Goal: Task Accomplishment & Management: Complete application form

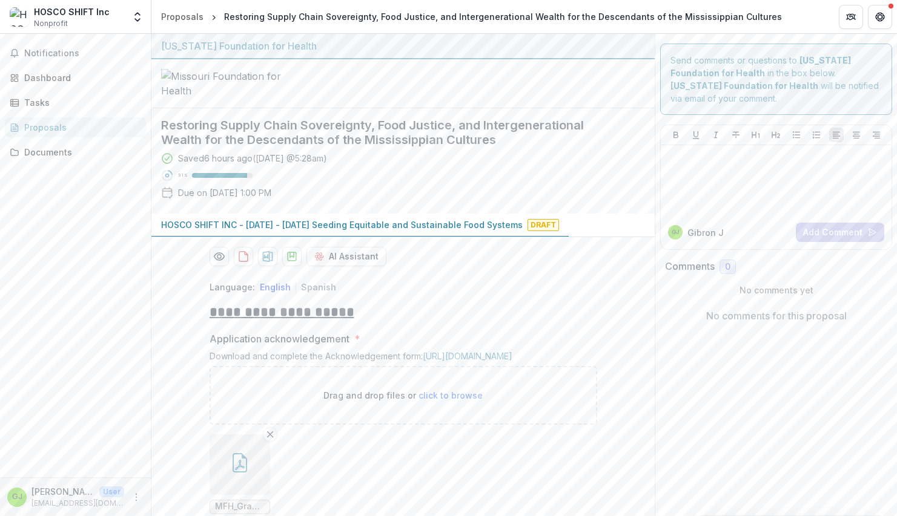
scroll to position [575, 0]
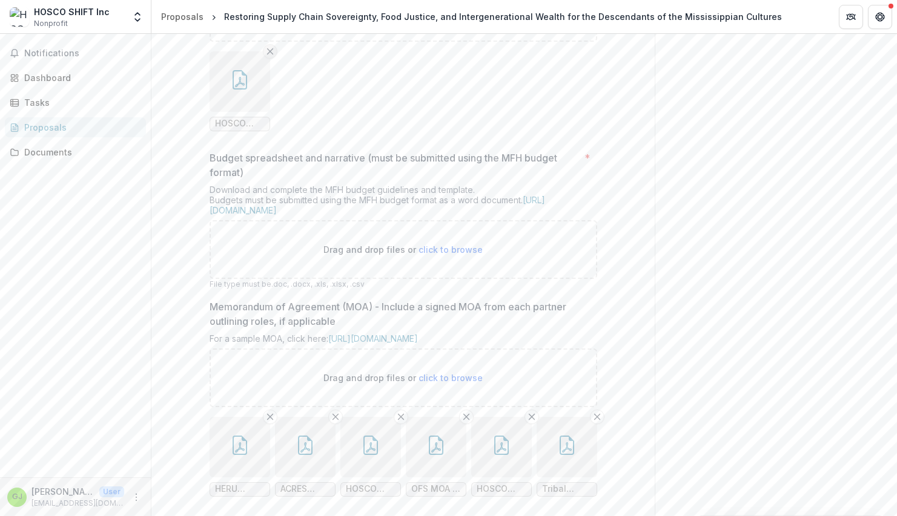
click at [269, 54] on line "Remove File" at bounding box center [269, 50] width 5 height 5
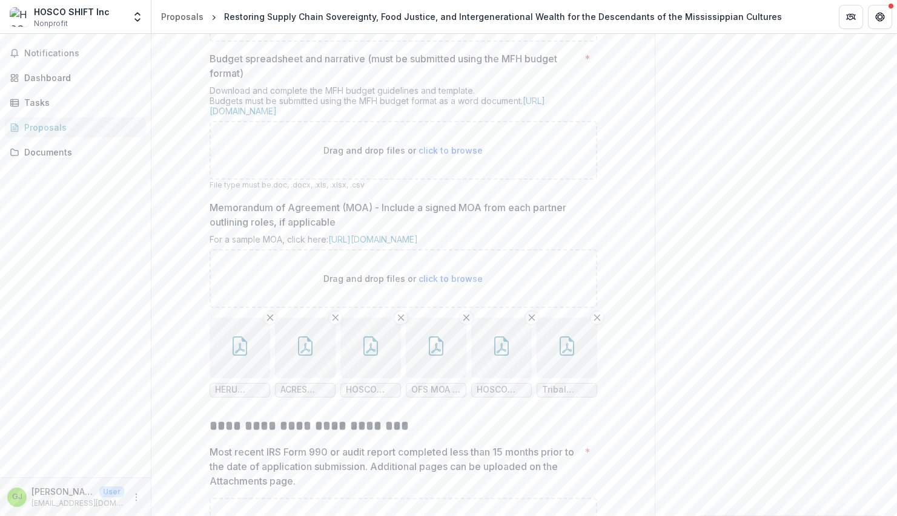
click at [432, 18] on span "click to browse" at bounding box center [450, 12] width 64 height 10
type input "**********"
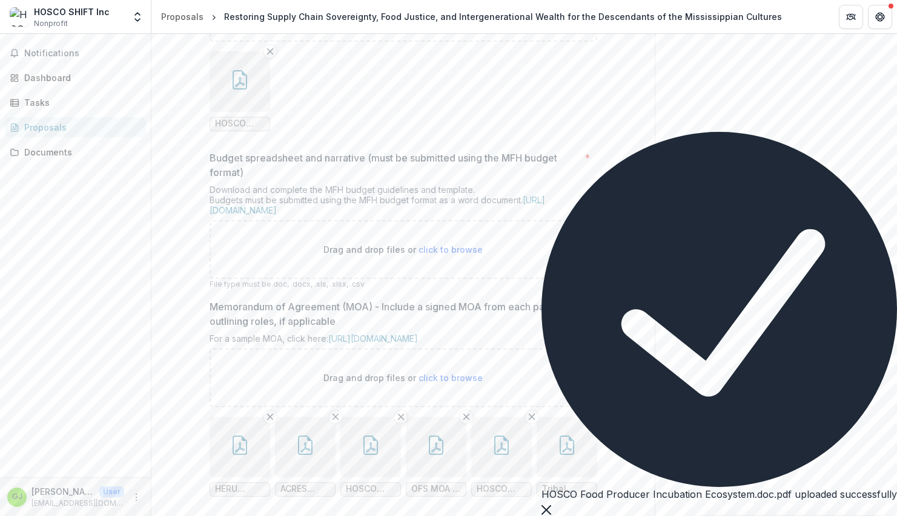
click at [438, 18] on span "click to browse" at bounding box center [450, 12] width 64 height 10
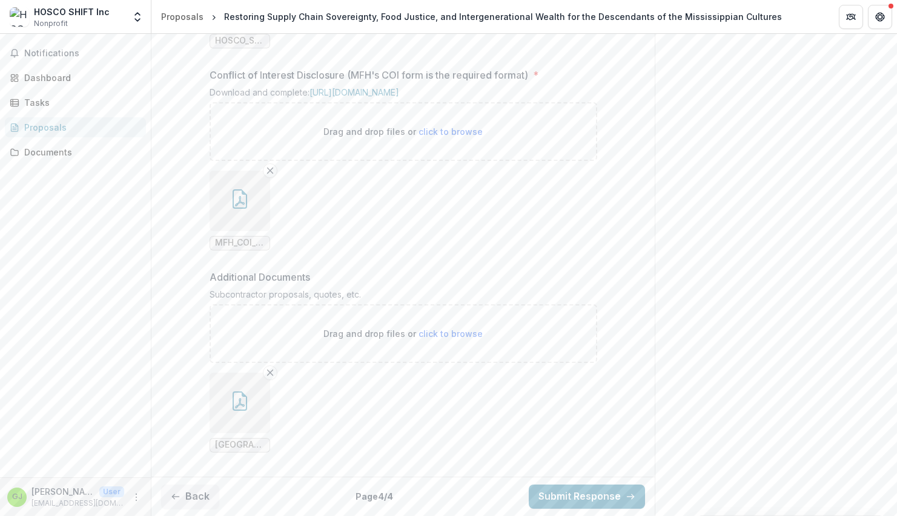
scroll to position [1989, 0]
click at [430, 333] on span "click to browse" at bounding box center [450, 334] width 64 height 10
type input "**********"
click at [429, 331] on span "click to browse" at bounding box center [450, 334] width 64 height 10
type input "**********"
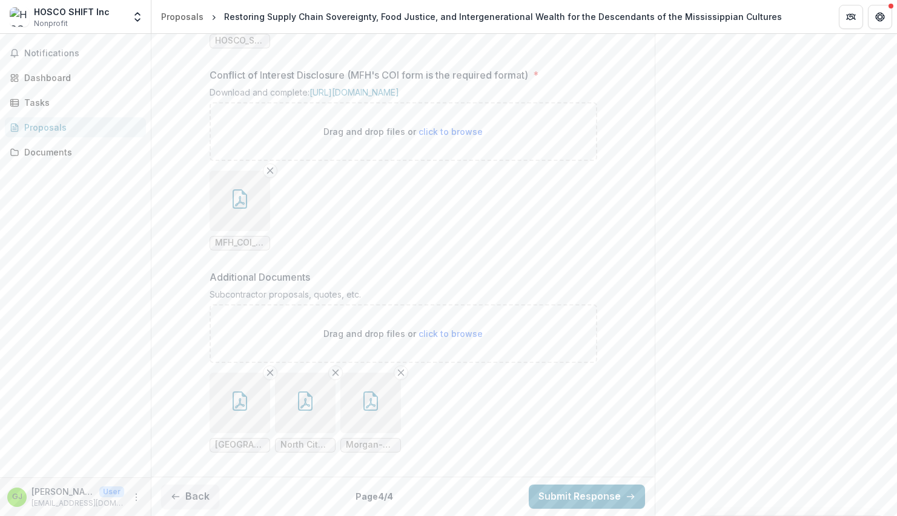
click at [444, 333] on span "click to browse" at bounding box center [450, 334] width 64 height 10
type input "**********"
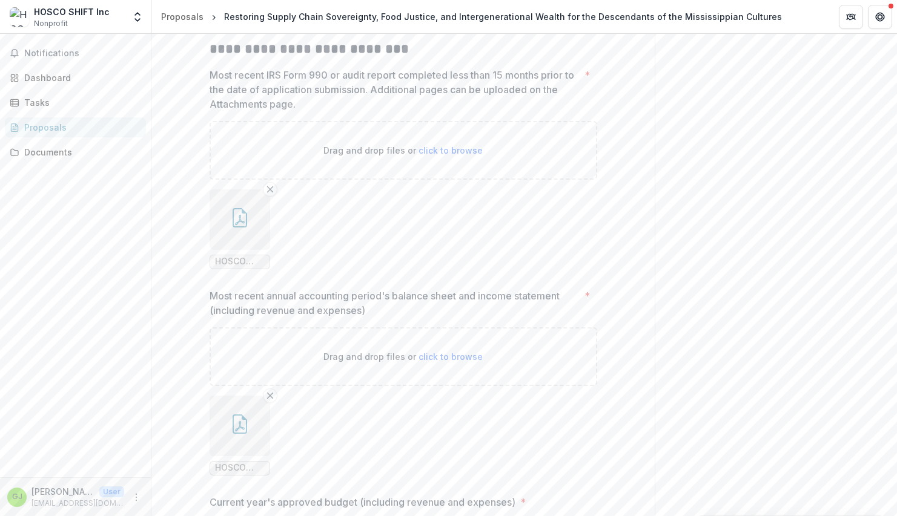
scroll to position [1045, 0]
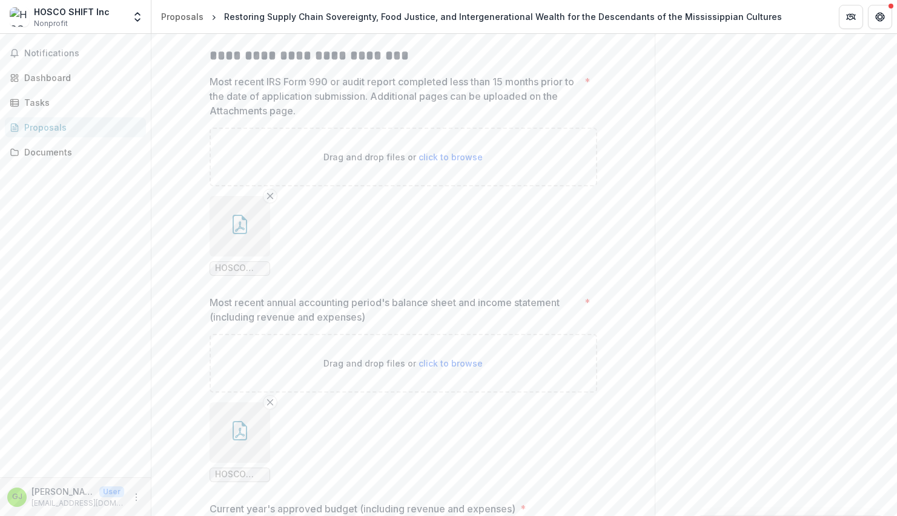
click at [426, 162] on span "click to browse" at bounding box center [450, 157] width 64 height 10
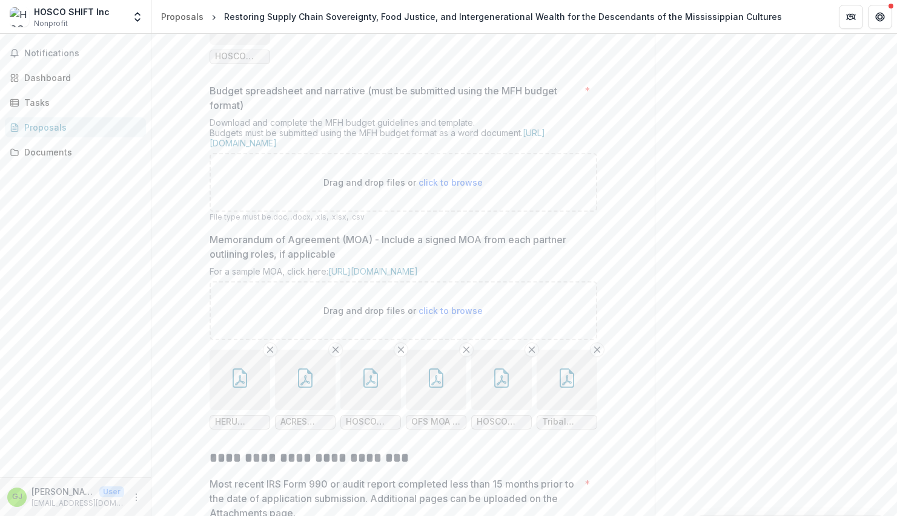
scroll to position [633, 0]
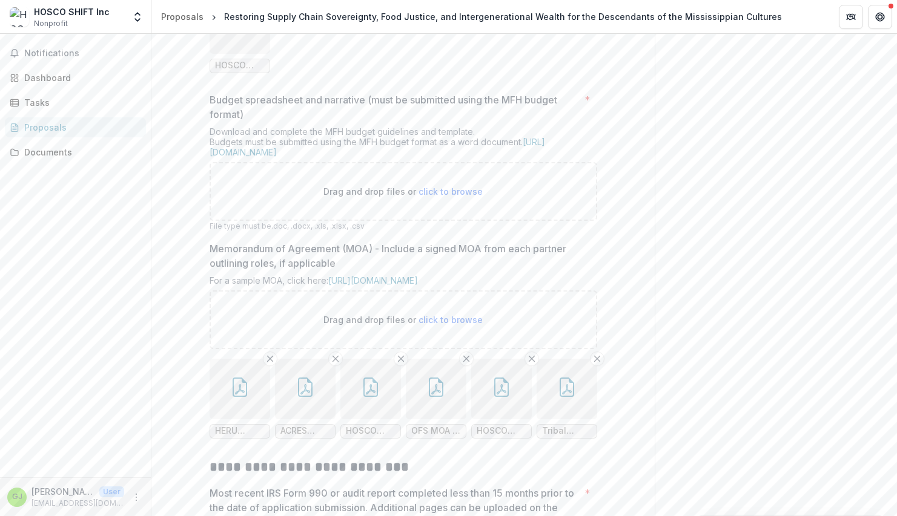
click at [437, 197] on span "click to browse" at bounding box center [450, 191] width 64 height 10
type input "**********"
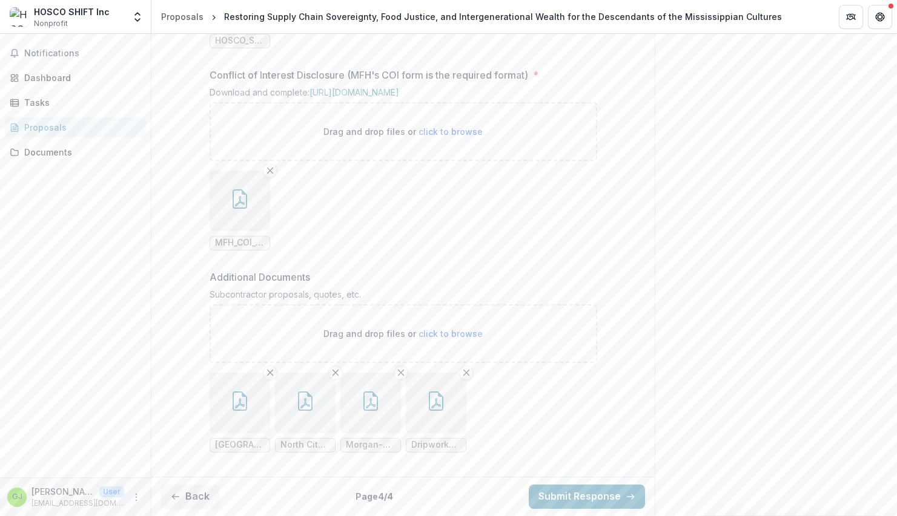
scroll to position [2089, 0]
click at [445, 335] on span "click to browse" at bounding box center [450, 334] width 64 height 10
type input "**********"
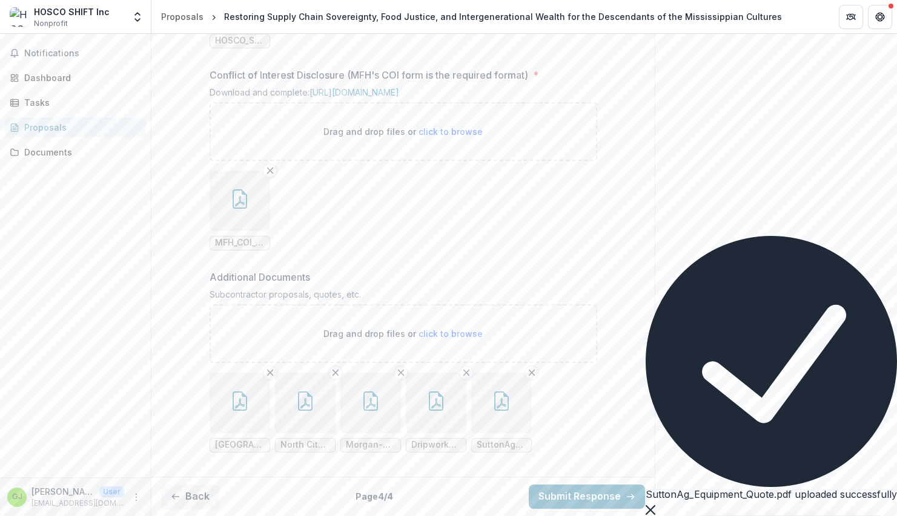
click at [494, 412] on button "button" at bounding box center [501, 403] width 61 height 61
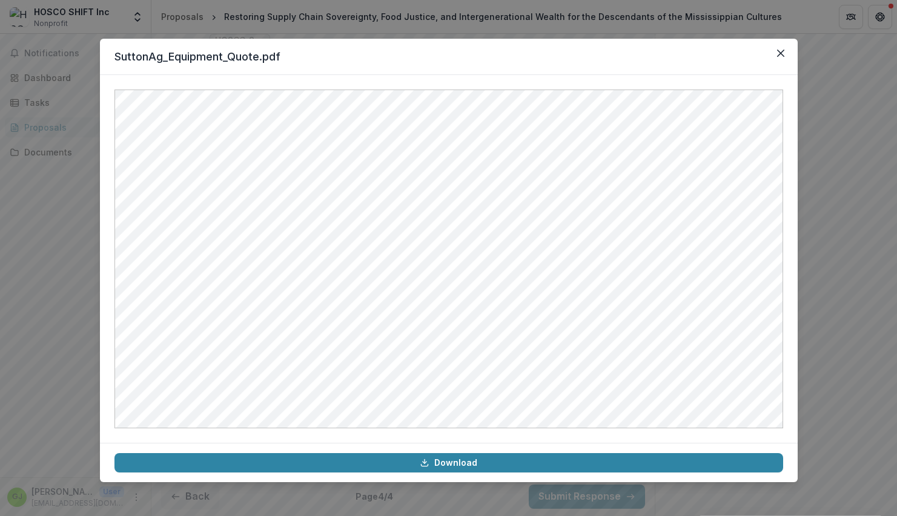
click at [518, 29] on div "SuttonAg_Equipment_Quote.pdf Download" at bounding box center [448, 258] width 897 height 516
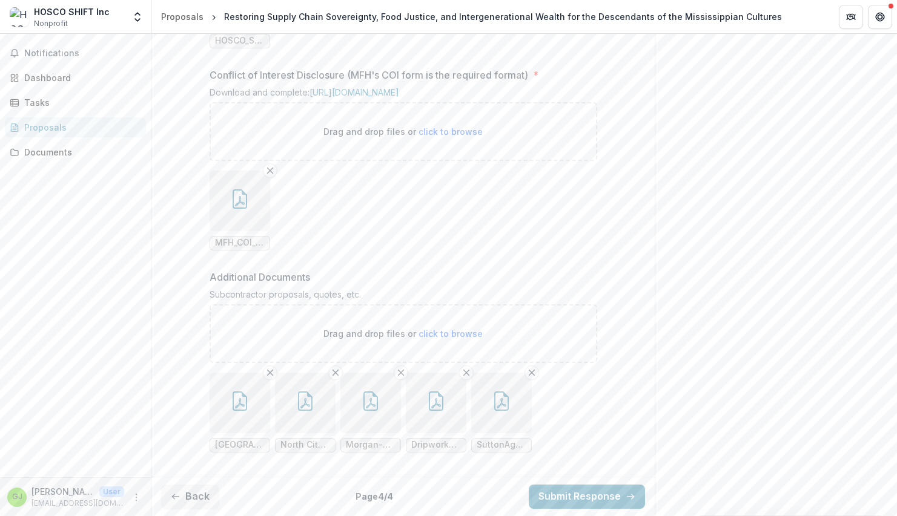
click at [492, 405] on icon "button" at bounding box center [501, 401] width 19 height 19
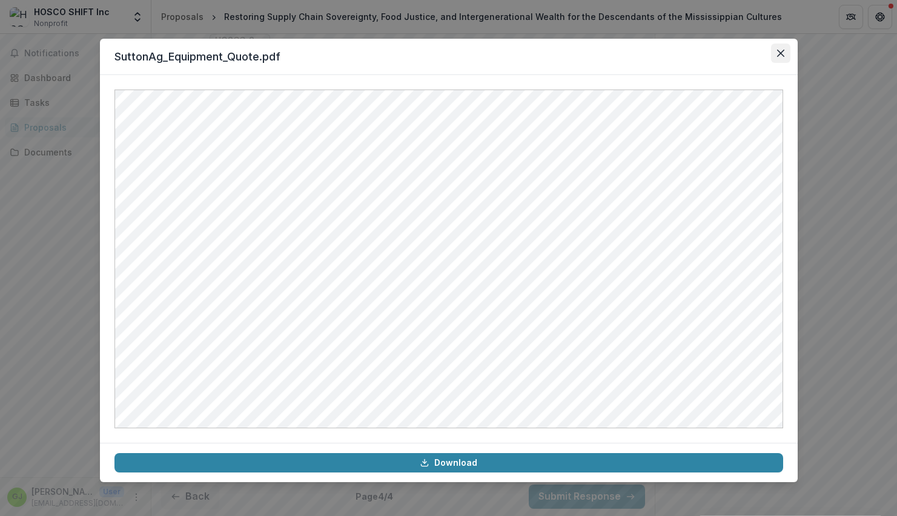
click at [777, 51] on icon "Close" at bounding box center [780, 53] width 7 height 7
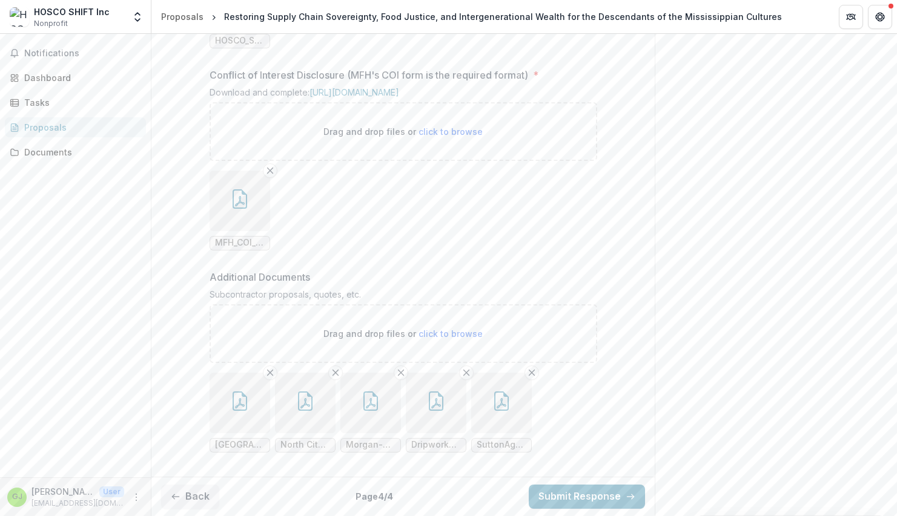
click at [490, 412] on button "button" at bounding box center [501, 403] width 61 height 61
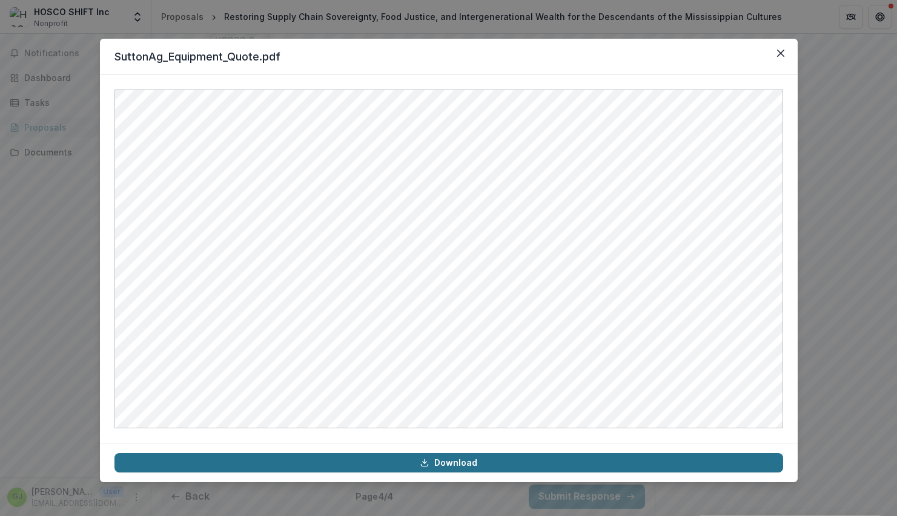
click at [470, 461] on link "Download" at bounding box center [448, 462] width 668 height 19
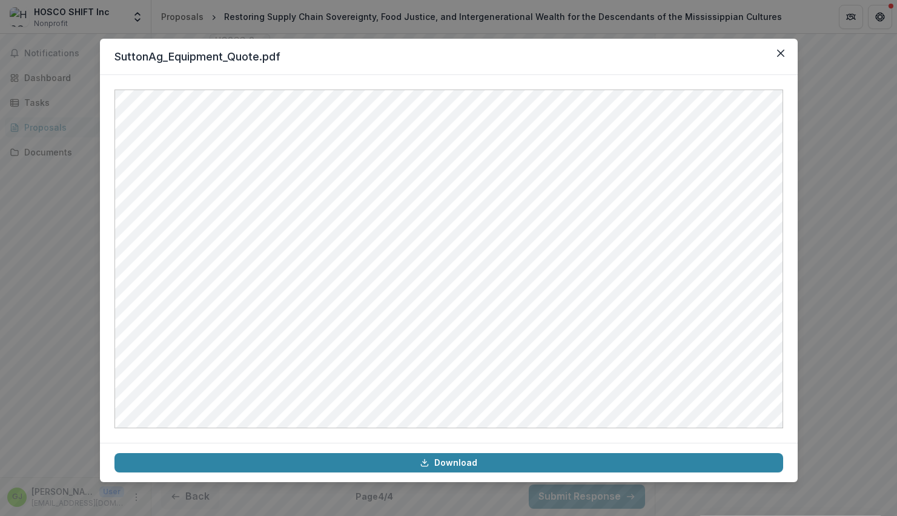
click at [355, 14] on div "SuttonAg_Equipment_Quote.pdf Download" at bounding box center [448, 258] width 897 height 516
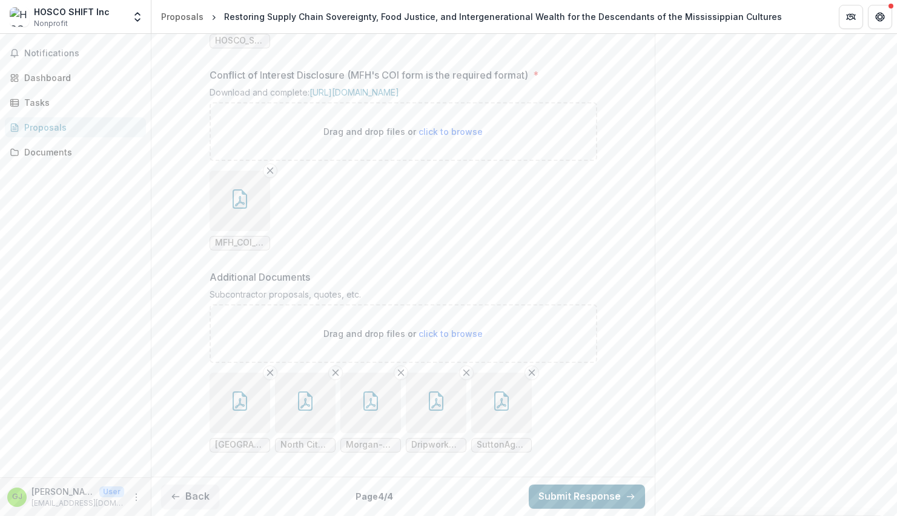
click at [588, 498] on button "Submit Response" at bounding box center [586, 497] width 116 height 24
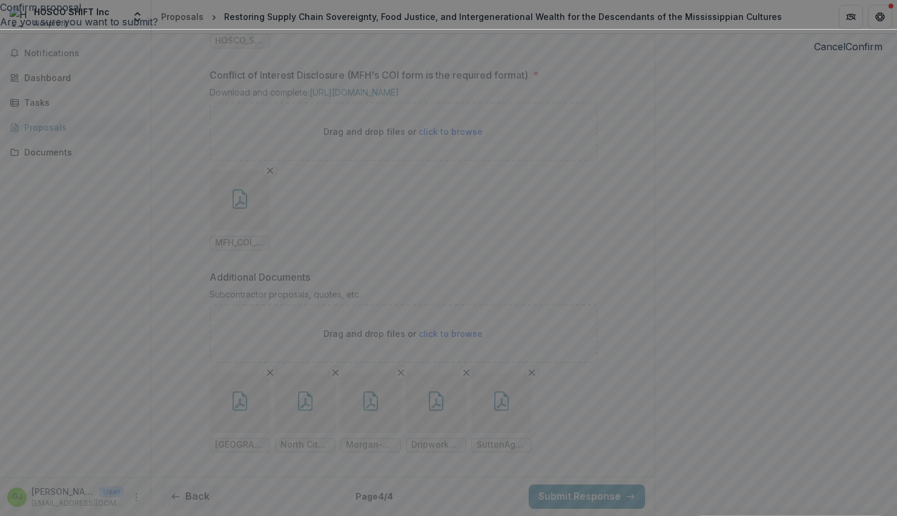
click at [814, 54] on button "Cancel" at bounding box center [829, 46] width 31 height 15
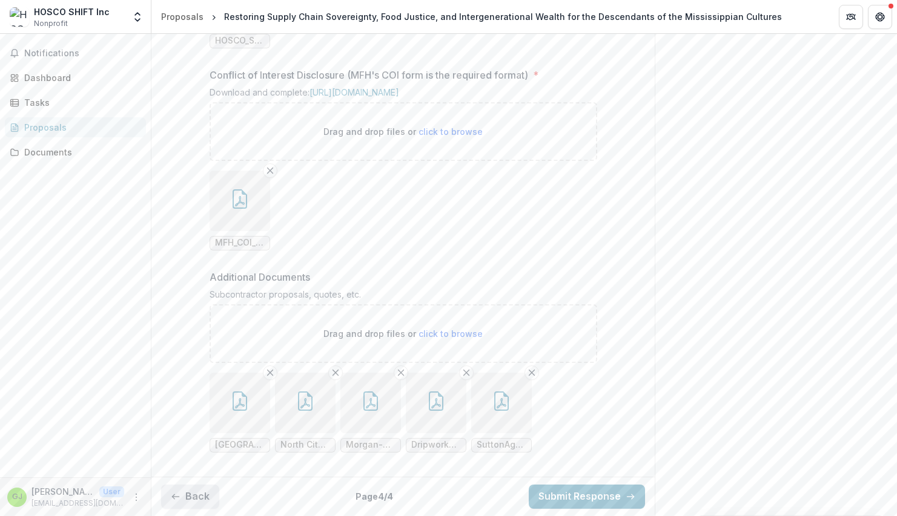
click at [184, 501] on button "Back" at bounding box center [190, 497] width 58 height 24
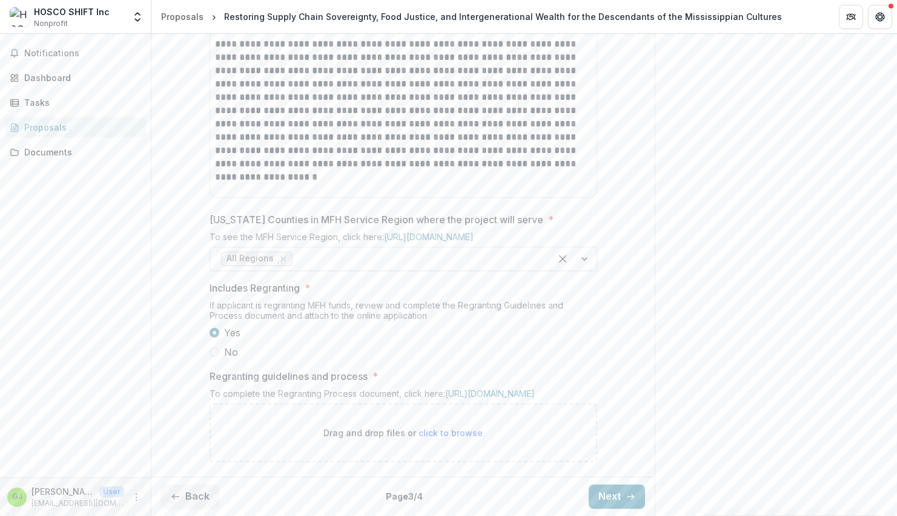
scroll to position [713, 0]
click at [190, 495] on button "Back" at bounding box center [190, 497] width 58 height 24
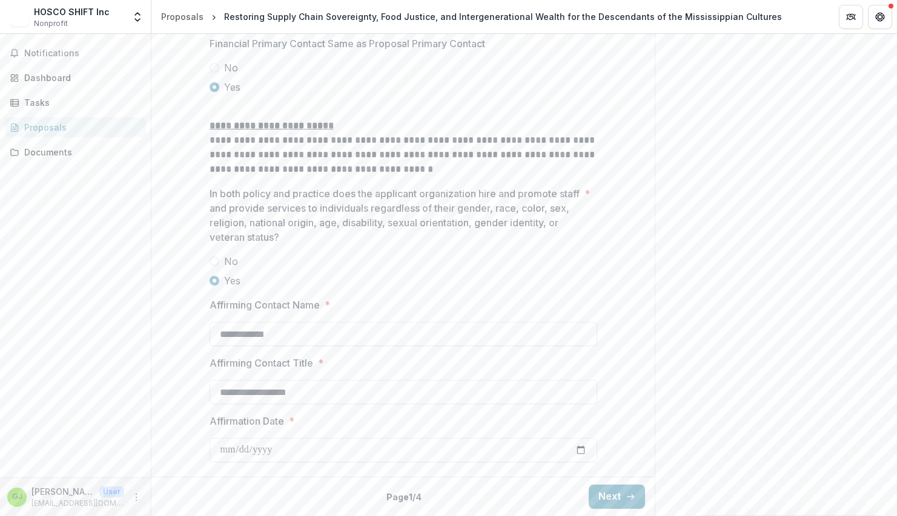
scroll to position [2053, 0]
click at [627, 493] on icon "button" at bounding box center [630, 497] width 10 height 10
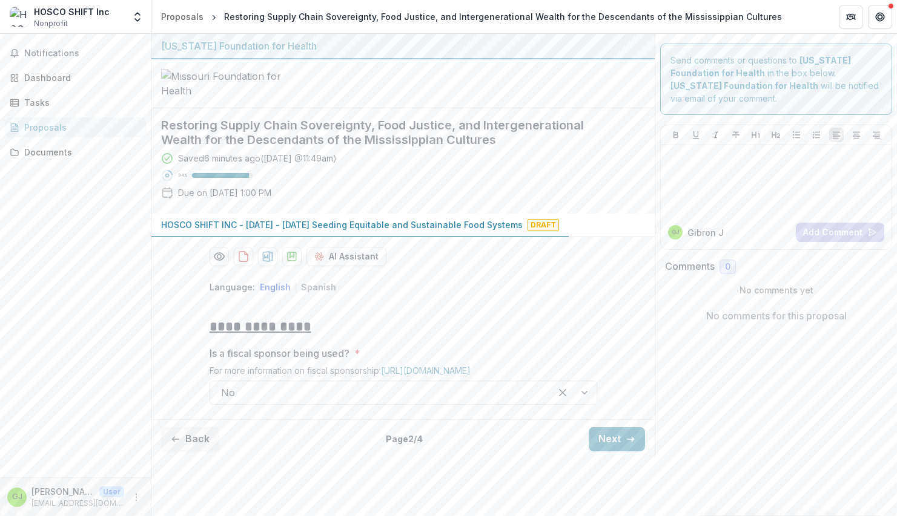
scroll to position [44, 0]
click at [608, 452] on button "Next" at bounding box center [616, 439] width 56 height 24
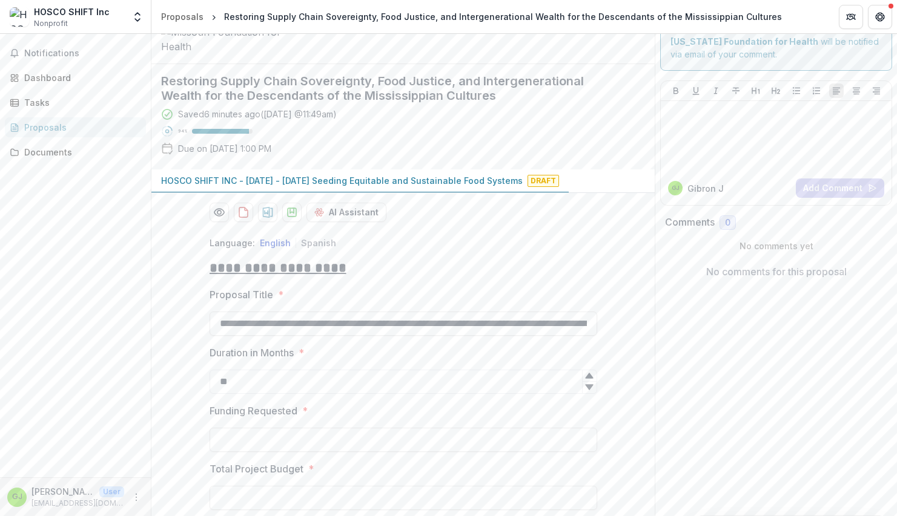
type input "**********"
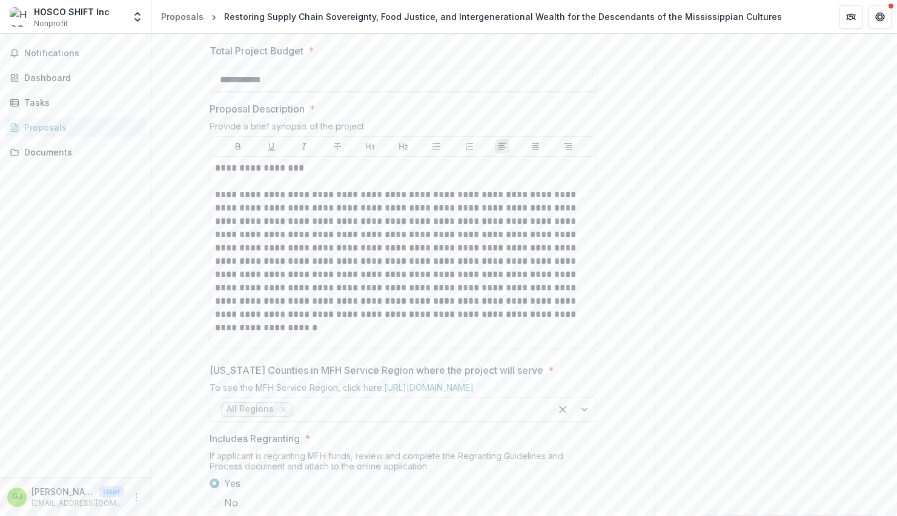
scroll to position [465, 0]
drag, startPoint x: 237, startPoint y: 110, endPoint x: 219, endPoint y: 111, distance: 18.2
click at [219, 31] on input "**********" at bounding box center [402, 19] width 387 height 24
drag, startPoint x: 272, startPoint y: 111, endPoint x: 255, endPoint y: 111, distance: 17.0
click at [255, 31] on input "**********" at bounding box center [402, 19] width 387 height 24
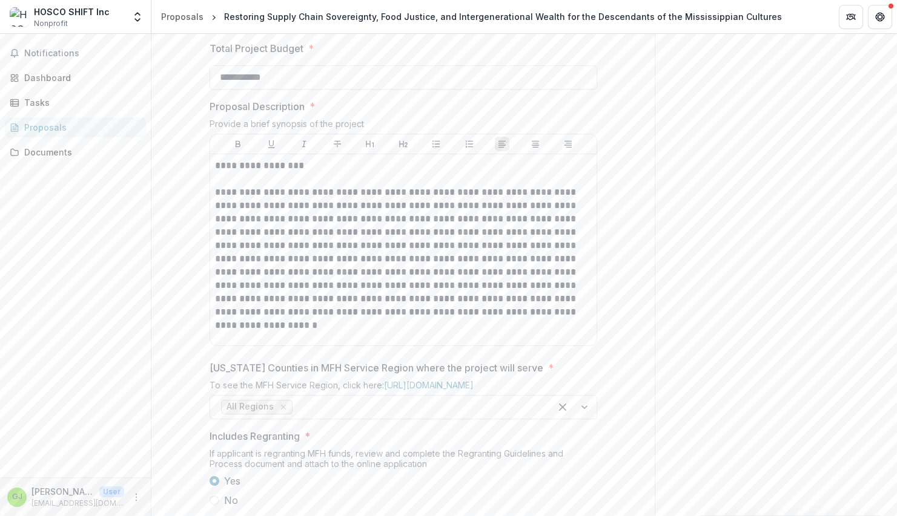
type input "**********"
click at [677, 207] on div "Send comments or questions to Missouri Foundation for Health in the box below. …" at bounding box center [775, 117] width 242 height 1096
drag, startPoint x: 232, startPoint y: 51, endPoint x: 218, endPoint y: 51, distance: 13.9
type input "**"
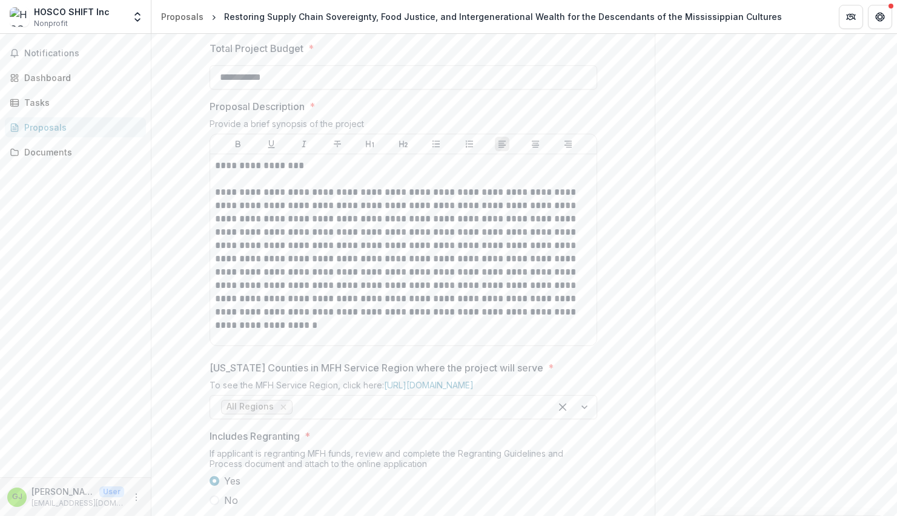
click at [626, 174] on div "**********" at bounding box center [402, 213] width 503 height 814
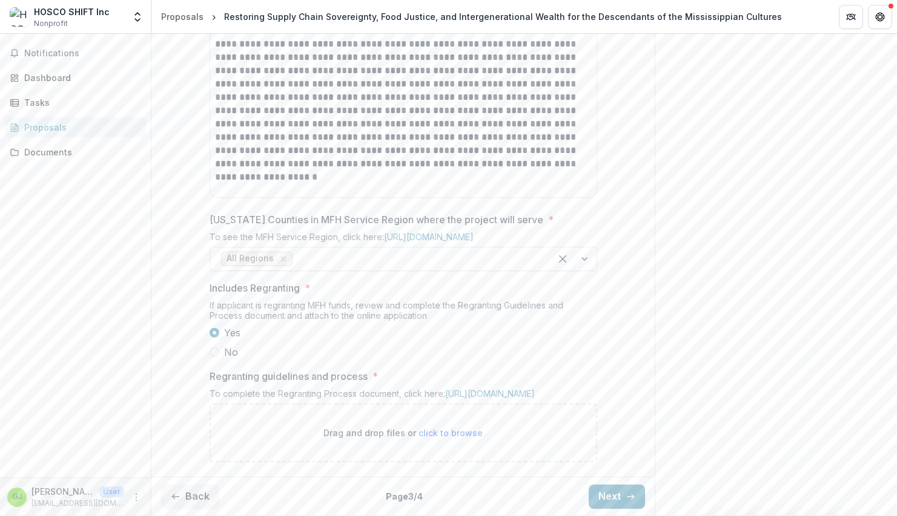
scroll to position [713, 0]
click at [607, 501] on button "Next" at bounding box center [616, 497] width 56 height 24
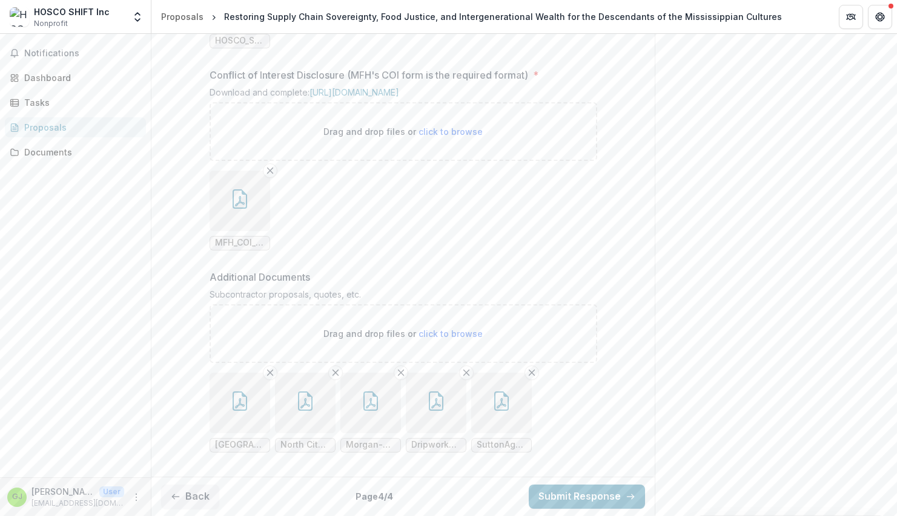
scroll to position [2089, 0]
click at [561, 493] on button "Submit Response" at bounding box center [586, 497] width 116 height 24
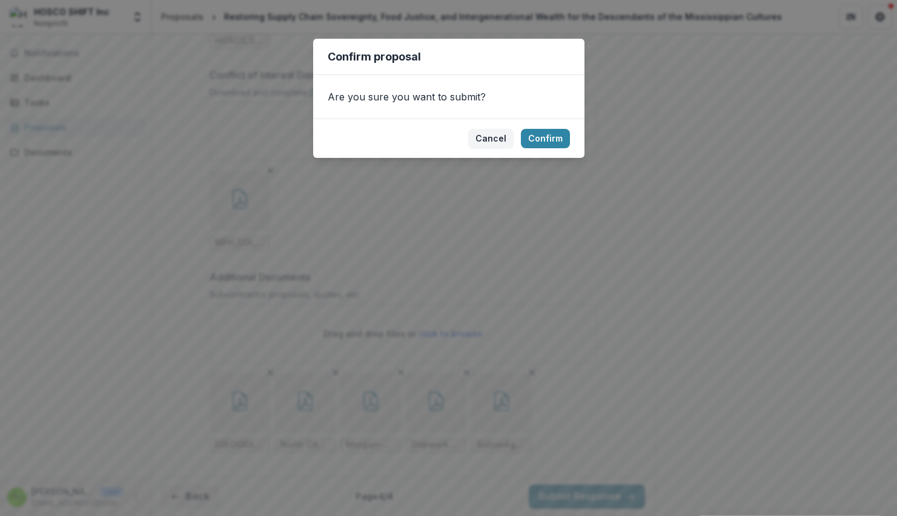
click at [536, 128] on footer "Cancel Confirm" at bounding box center [448, 138] width 271 height 39
click at [539, 137] on button "Confirm" at bounding box center [545, 138] width 49 height 19
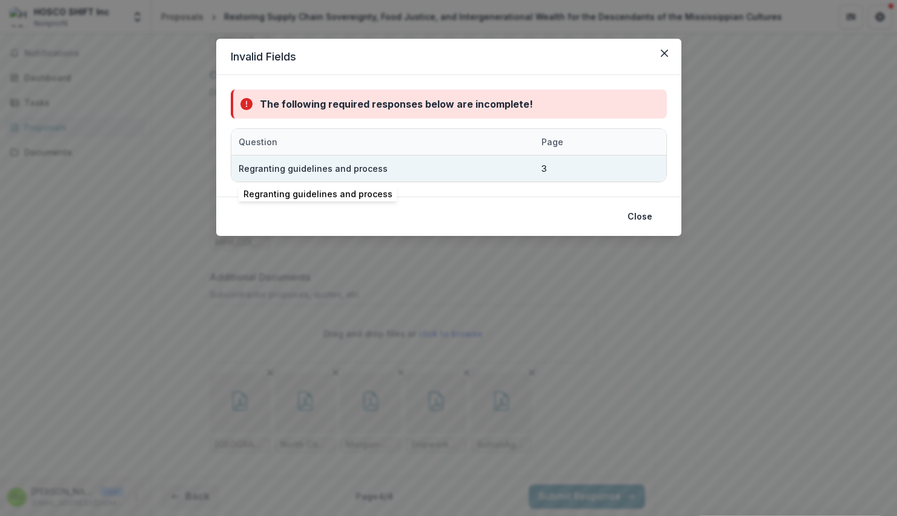
click at [511, 166] on div "Regranting guidelines and process" at bounding box center [383, 169] width 288 height 26
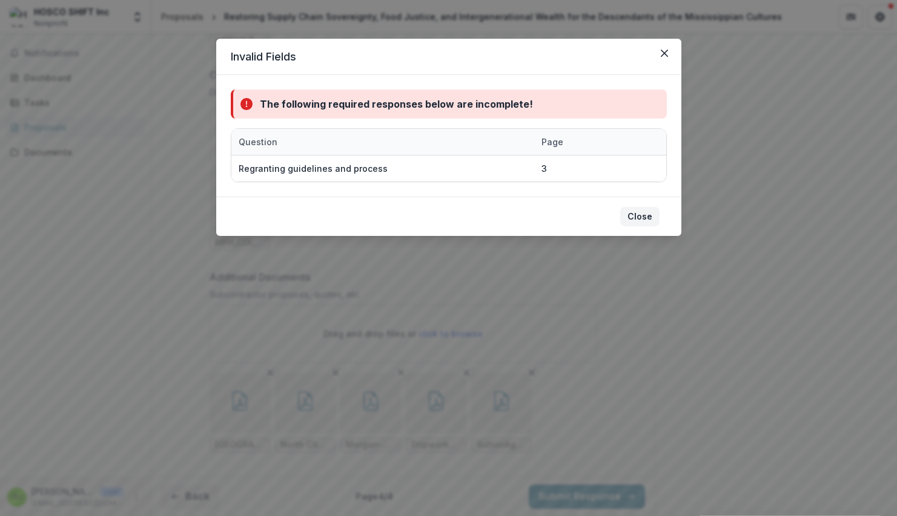
click at [634, 217] on button "Close" at bounding box center [639, 216] width 39 height 19
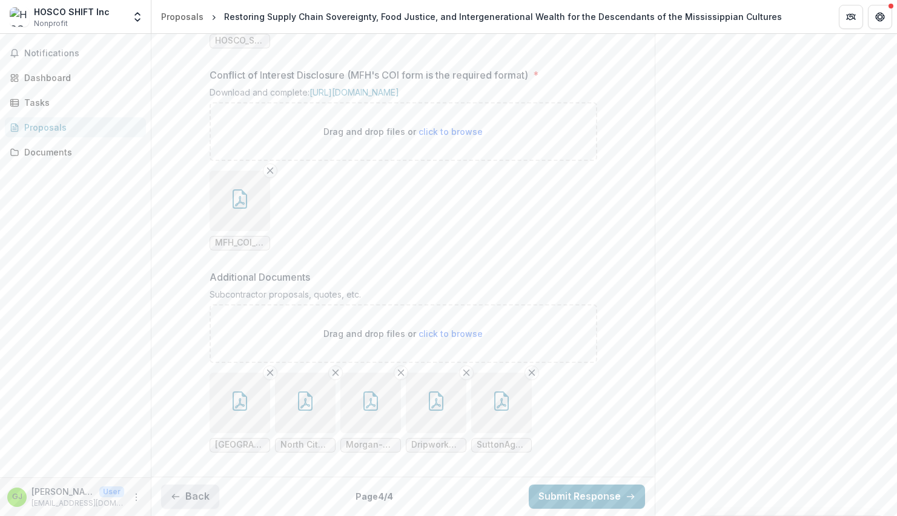
click at [199, 495] on button "Back" at bounding box center [190, 497] width 58 height 24
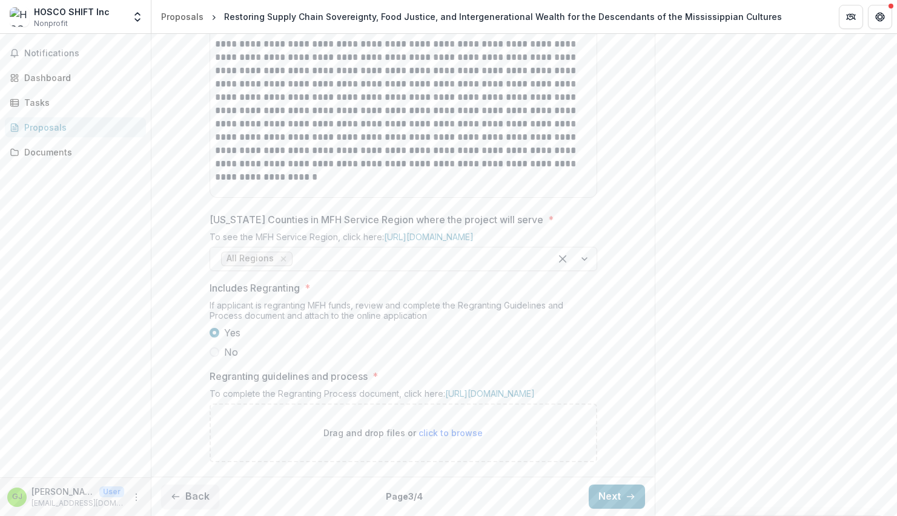
scroll to position [532, 0]
click at [193, 496] on button "Back" at bounding box center [190, 497] width 58 height 24
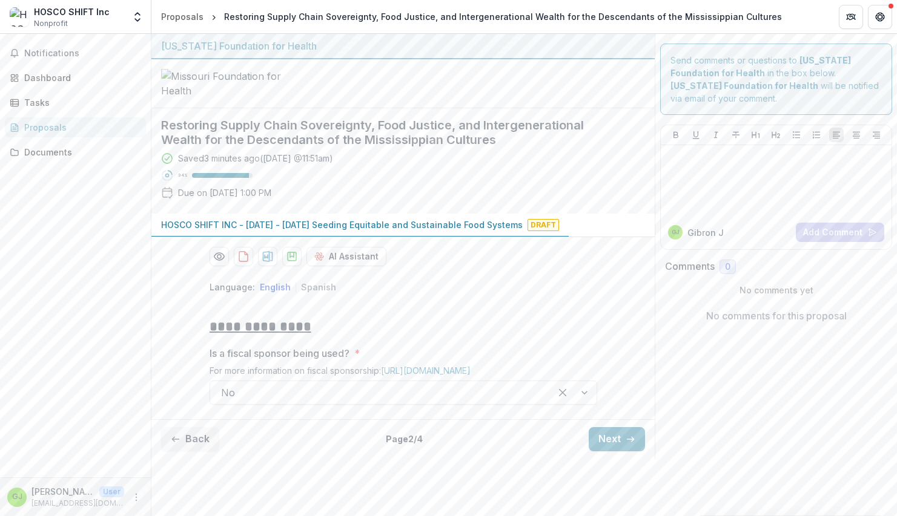
scroll to position [44, 0]
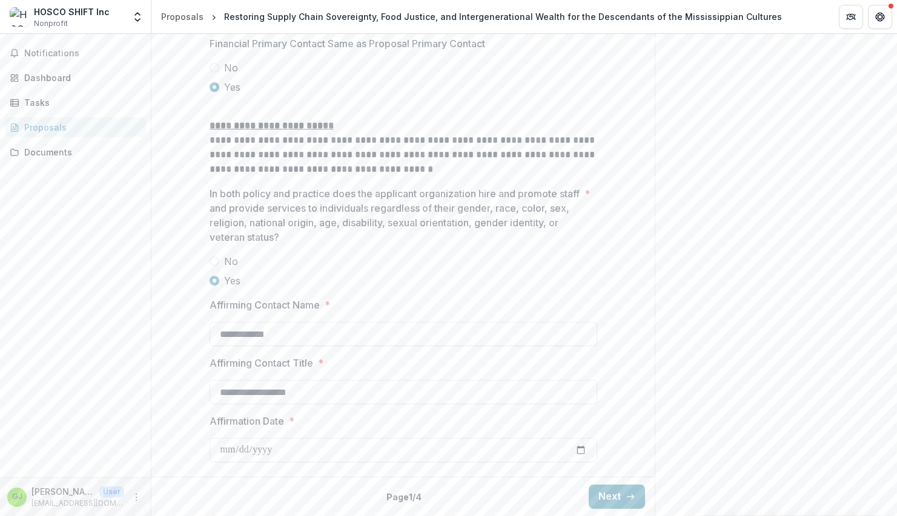
scroll to position [2053, 0]
click at [603, 498] on button "Next" at bounding box center [616, 497] width 56 height 24
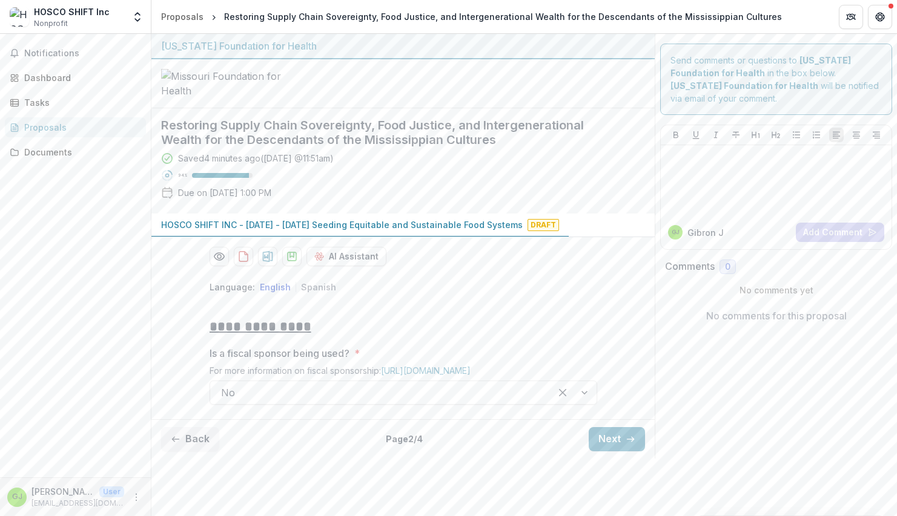
scroll to position [44, 0]
click at [599, 452] on button "Next" at bounding box center [616, 439] width 56 height 24
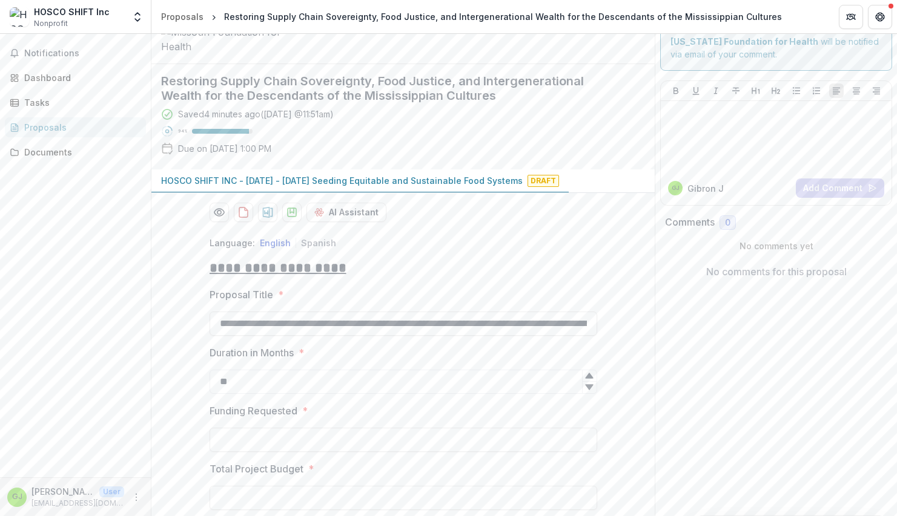
type input "**********"
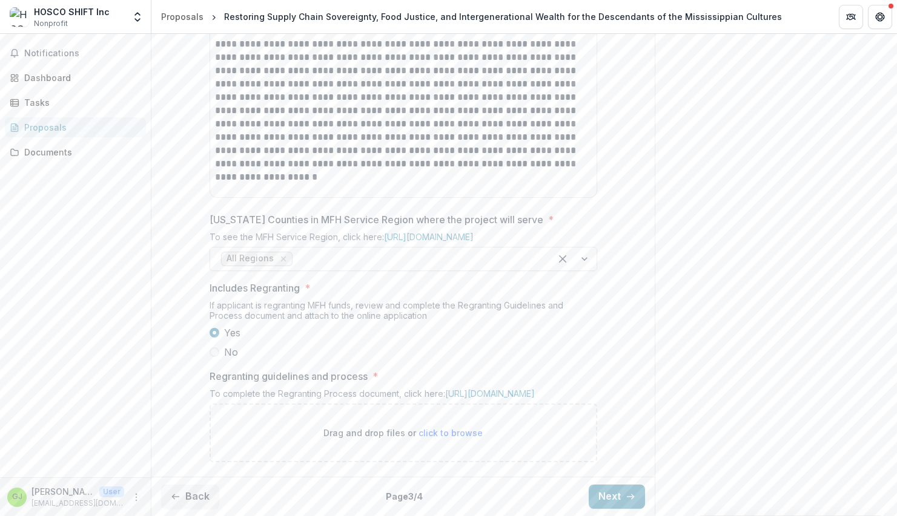
scroll to position [713, 0]
click at [214, 347] on span at bounding box center [214, 352] width 10 height 10
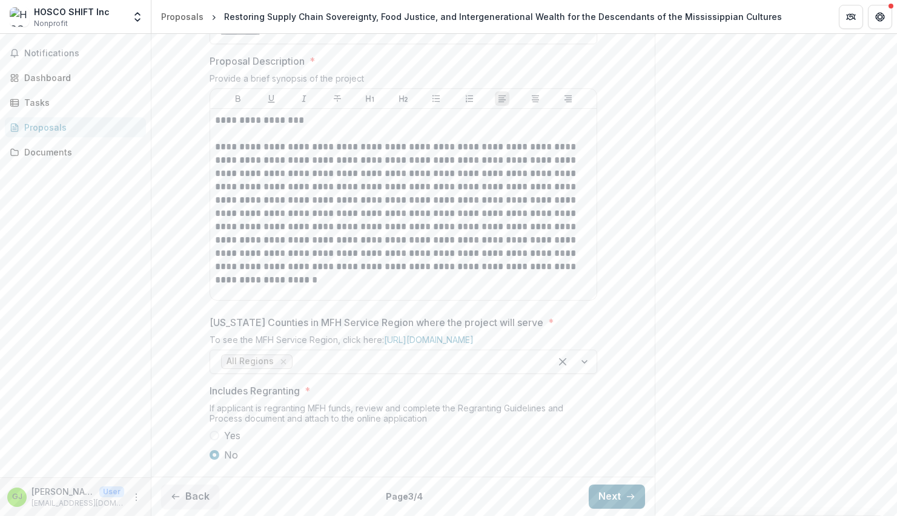
click at [596, 490] on button "Next" at bounding box center [616, 497] width 56 height 24
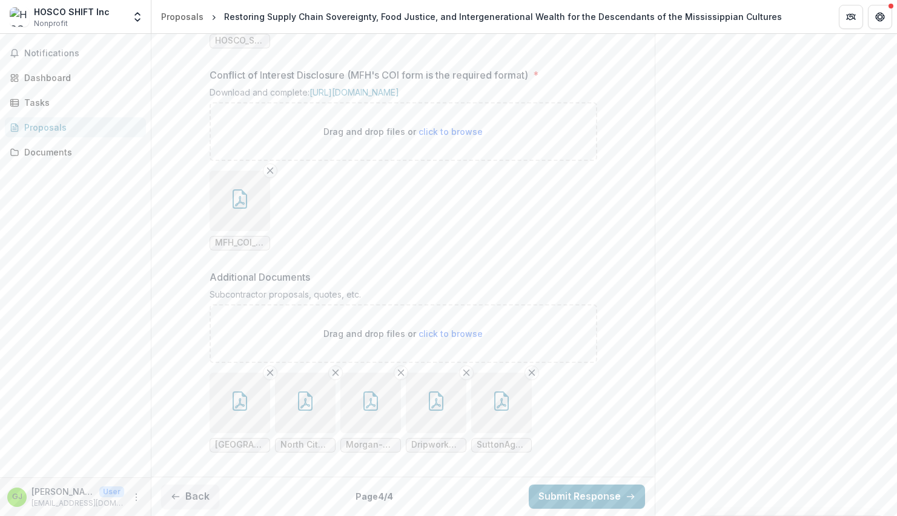
scroll to position [2089, 0]
click at [591, 496] on button "Submit Response" at bounding box center [586, 497] width 116 height 24
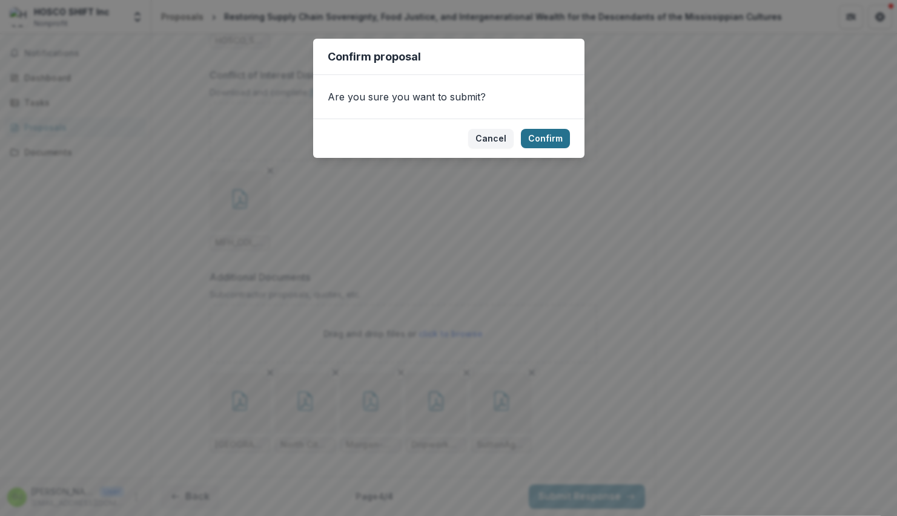
click at [550, 139] on button "Confirm" at bounding box center [545, 138] width 49 height 19
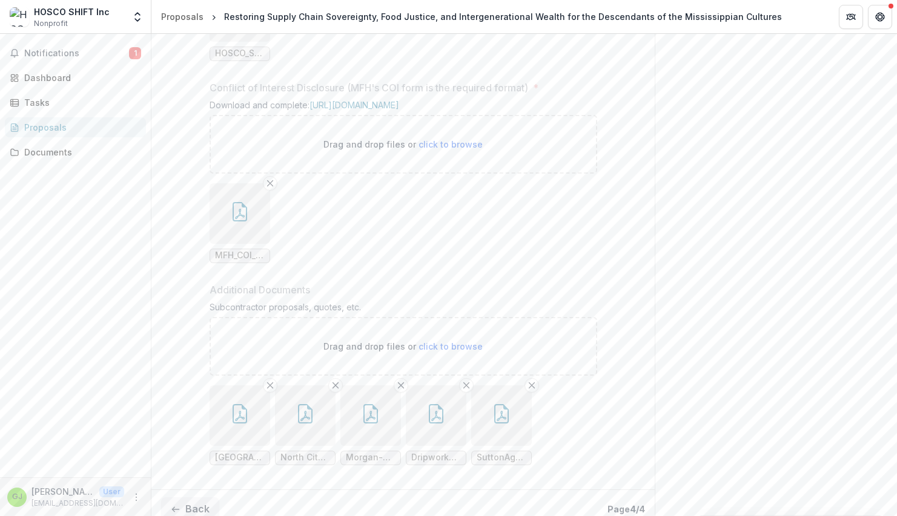
scroll to position [2000, 0]
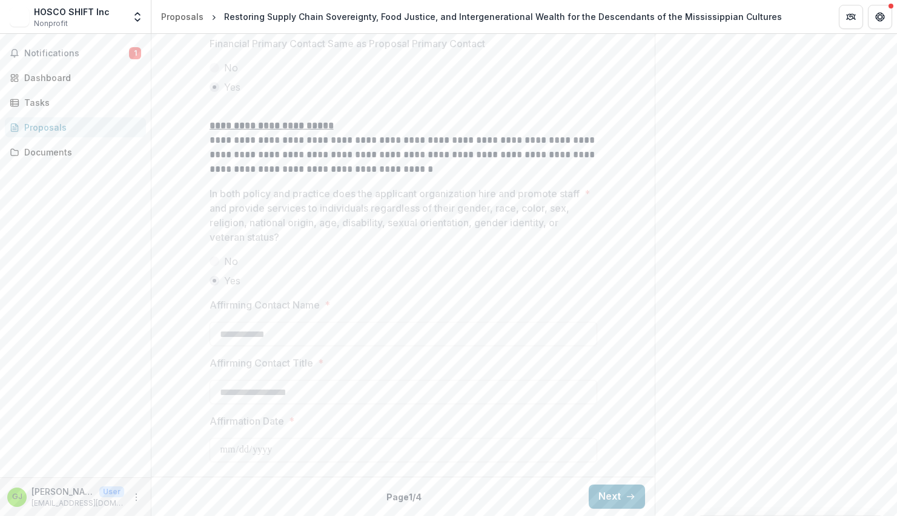
scroll to position [2092, 0]
click at [625, 495] on icon "button" at bounding box center [630, 497] width 10 height 10
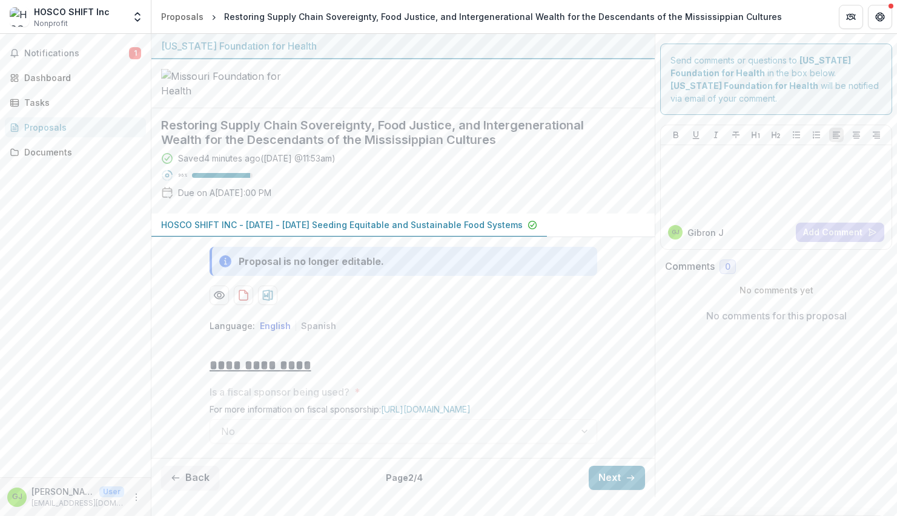
scroll to position [35, 0]
click at [49, 51] on span "Notifications" at bounding box center [76, 53] width 105 height 10
click at [67, 81] on div "Dashboard" at bounding box center [80, 77] width 112 height 13
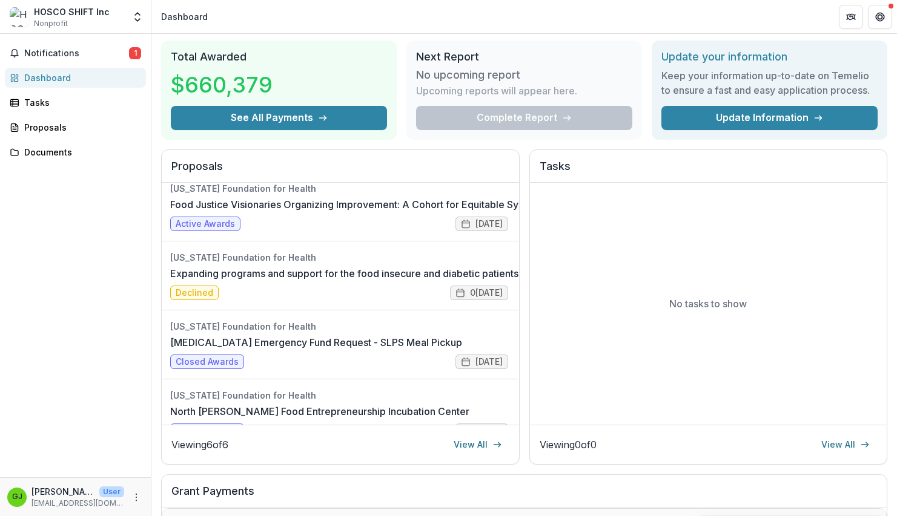
scroll to position [148, 2]
click at [53, 102] on div "Tasks" at bounding box center [80, 102] width 112 height 13
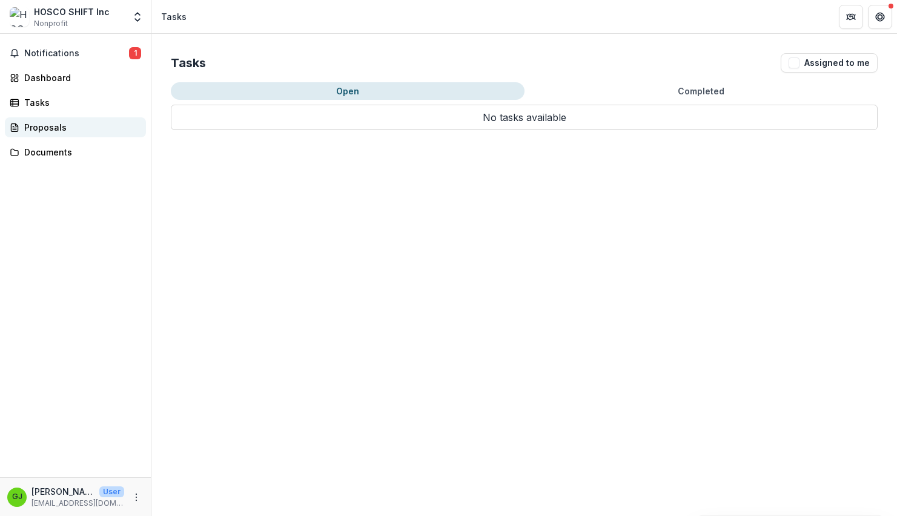
click at [52, 127] on div "Proposals" at bounding box center [80, 127] width 112 height 13
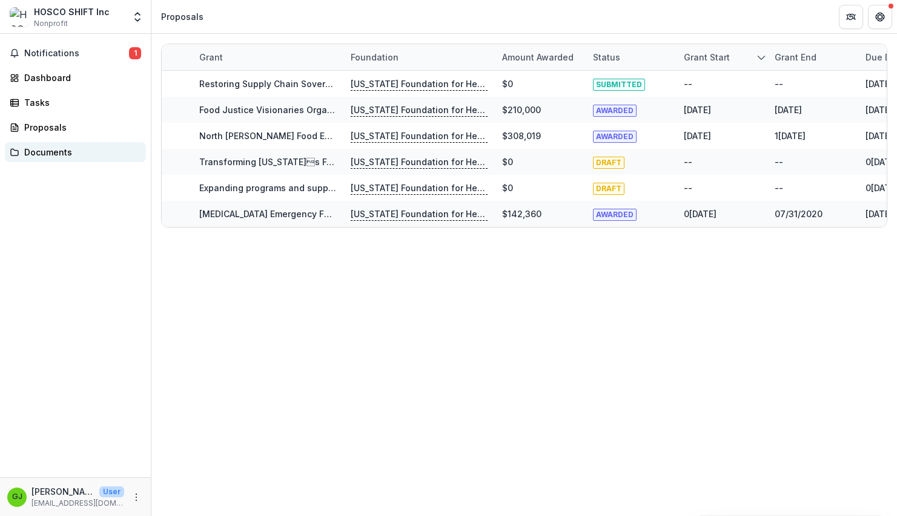
click at [51, 154] on div "Documents" at bounding box center [80, 152] width 112 height 13
